Goal: Information Seeking & Learning: Learn about a topic

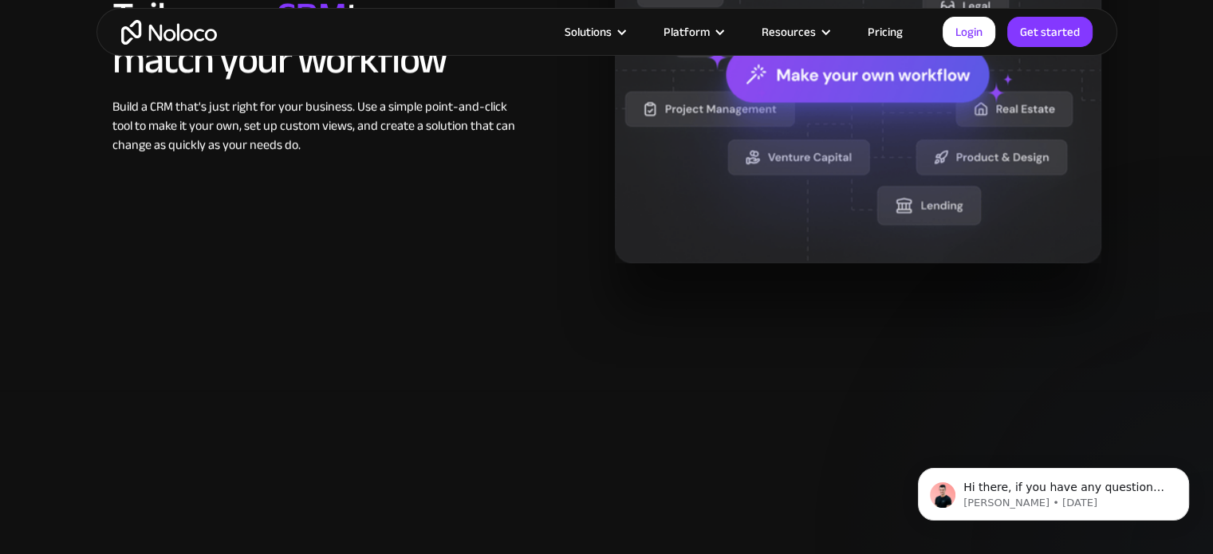
click at [275, 382] on section "How Noloco tackles common CRM pain points Tailor your CRM to match your workflo…" at bounding box center [606, 7] width 1213 height 766
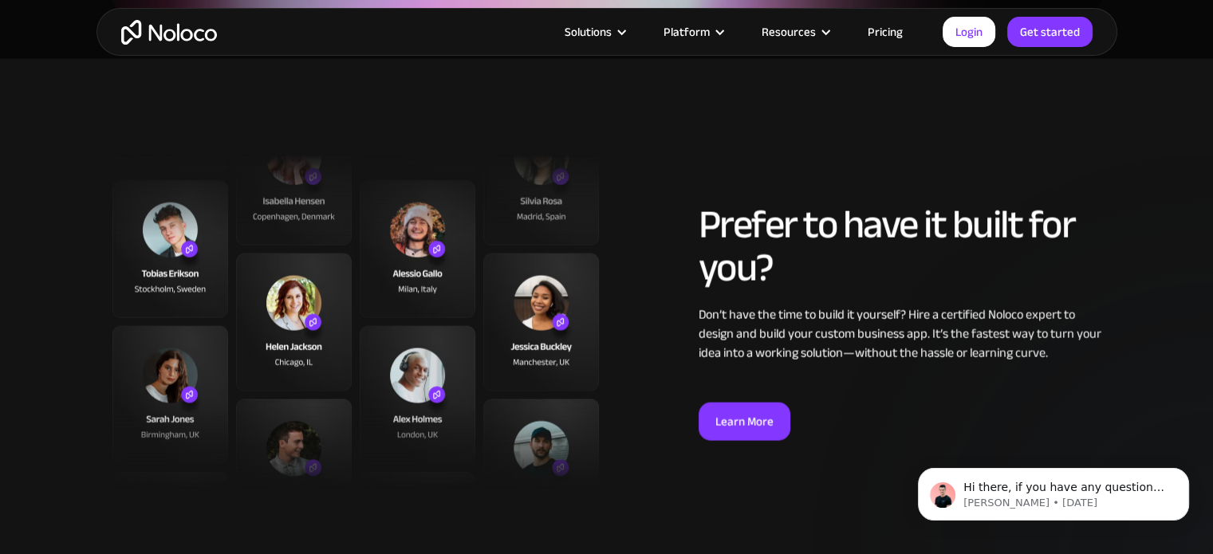
scroll to position [3323, 0]
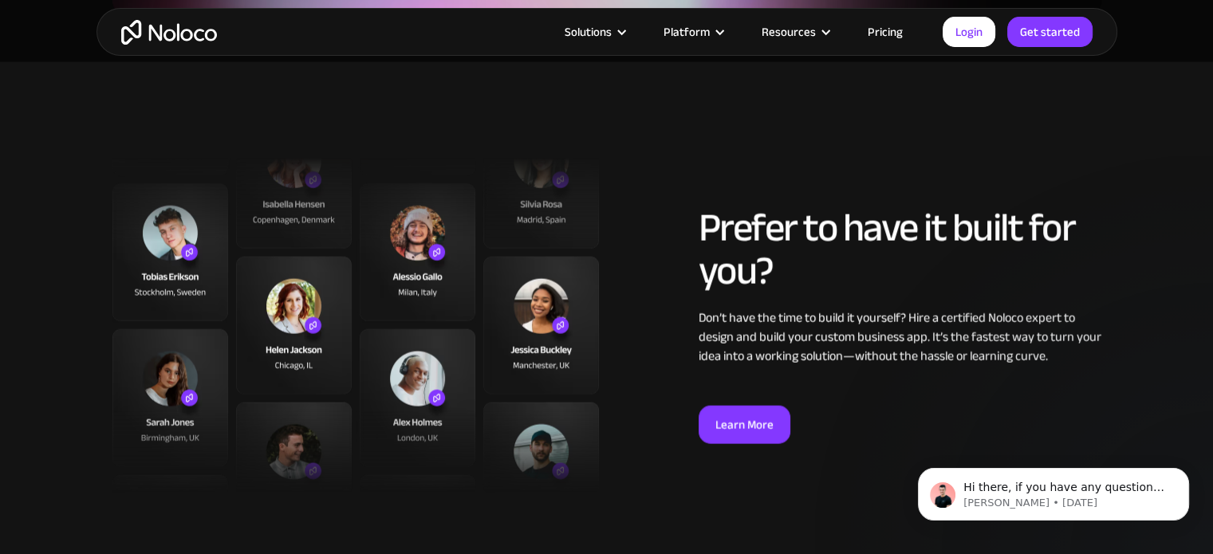
click at [266, 373] on img at bounding box center [355, 325] width 487 height 335
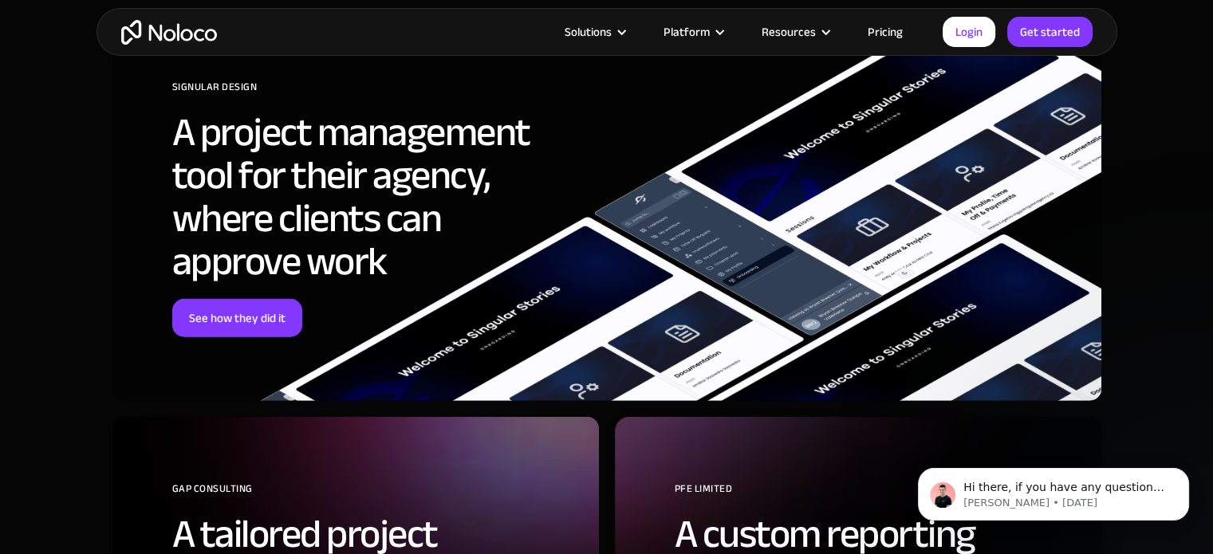
scroll to position [4218, 0]
click at [246, 320] on link "See how they did it" at bounding box center [237, 318] width 130 height 38
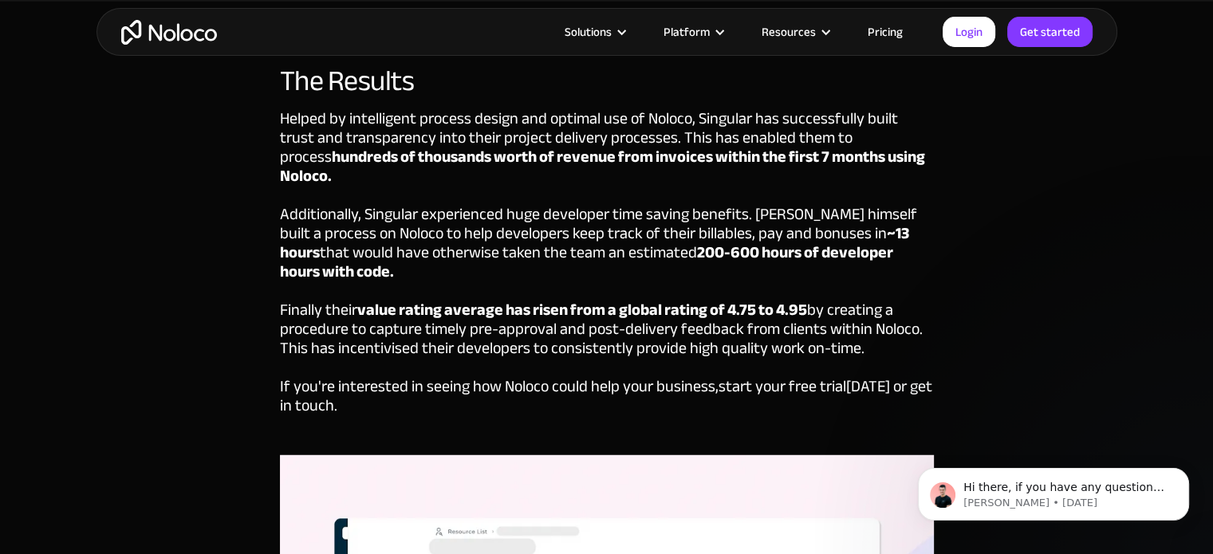
scroll to position [4236, 0]
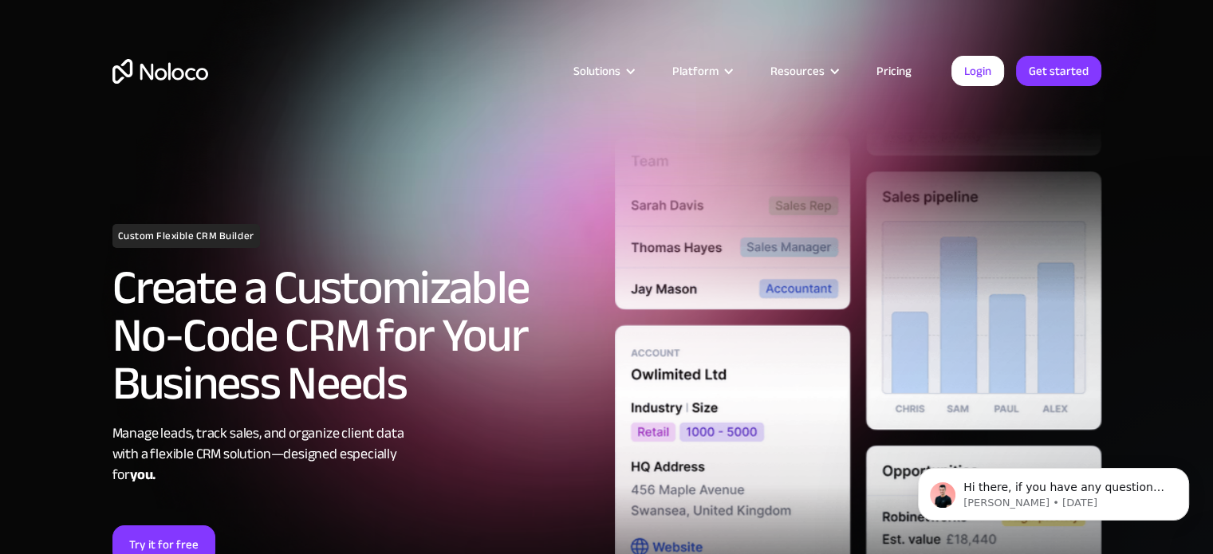
click at [446, 98] on div "Solutions Use Cases Business Types Project Management Keep track of customers, …" at bounding box center [607, 87] width 1021 height 94
